Goal: Information Seeking & Learning: Check status

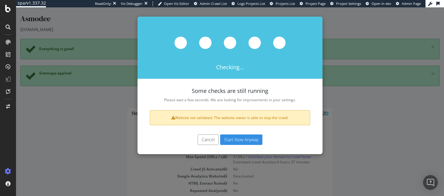
scroll to position [38, 0]
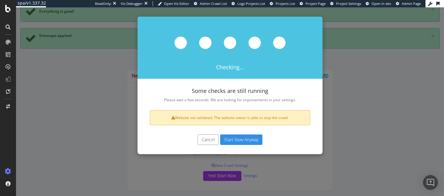
click at [235, 141] on button "Start Now Anyway" at bounding box center [241, 140] width 42 height 10
